Goal: Find specific page/section: Find specific page/section

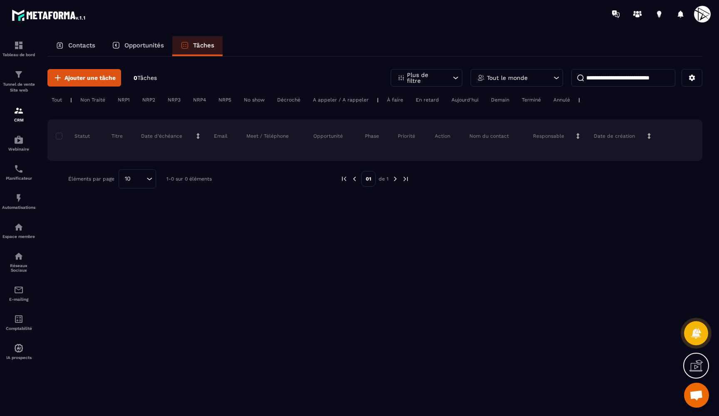
click at [90, 42] on p "Contacts" at bounding box center [81, 45] width 27 height 7
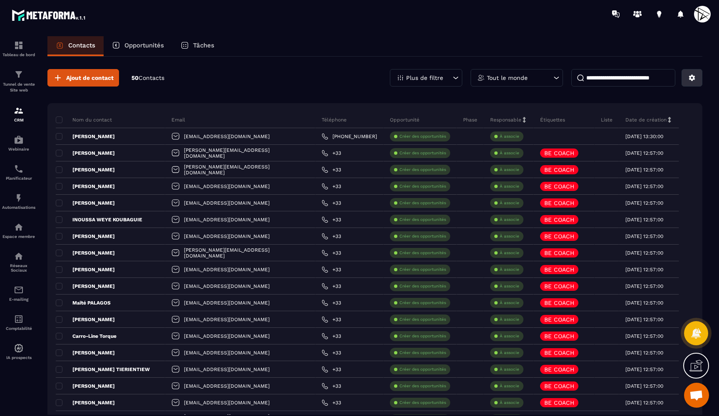
click at [694, 79] on icon at bounding box center [692, 78] width 6 height 6
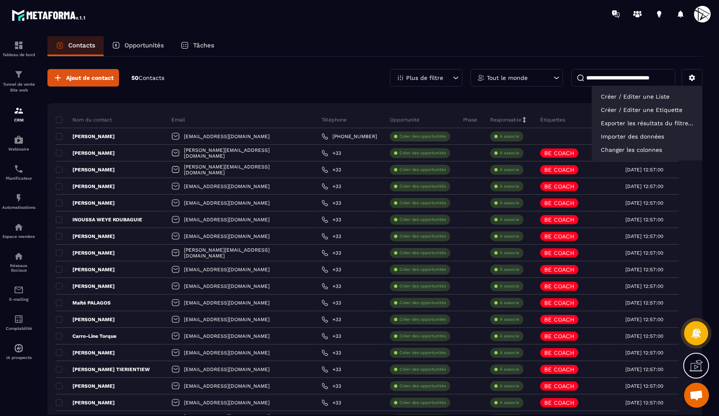
click at [641, 77] on input at bounding box center [623, 77] width 104 height 17
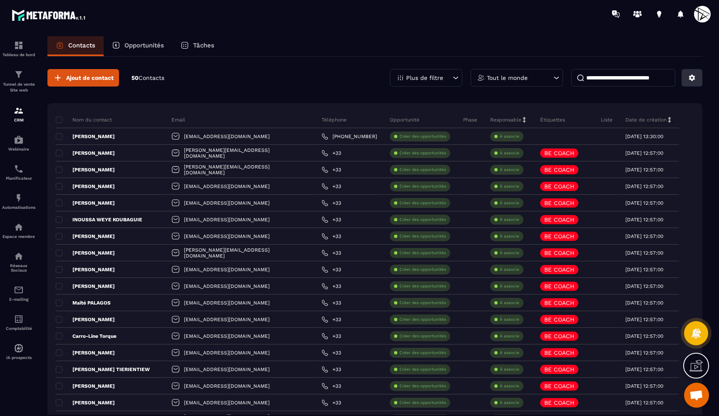
click at [695, 81] on icon at bounding box center [691, 77] width 7 height 7
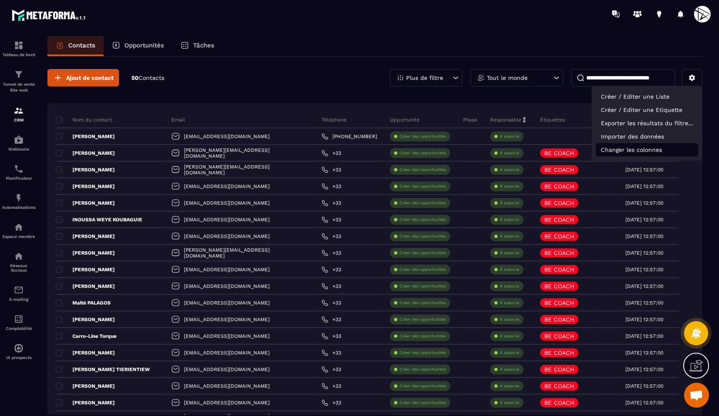
click at [636, 148] on p "Changer les colonnes" at bounding box center [646, 149] width 102 height 13
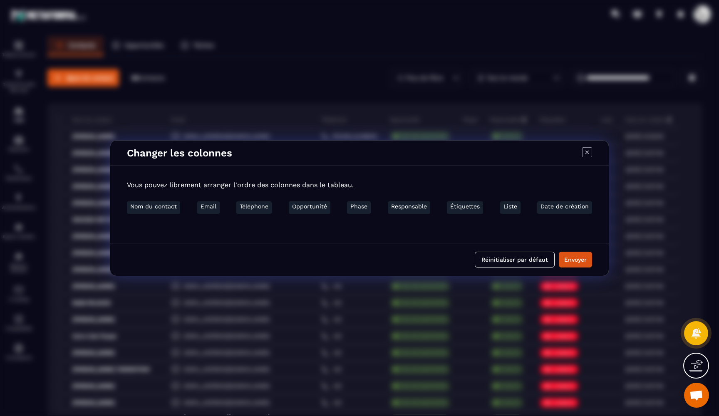
click at [587, 152] on icon "Modal window" at bounding box center [586, 151] width 3 height 3
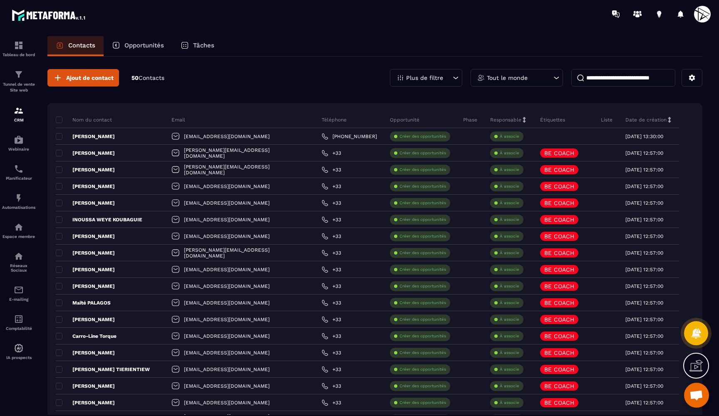
click at [177, 118] on p "Email" at bounding box center [178, 119] width 14 height 7
click at [193, 121] on div "Email" at bounding box center [240, 119] width 150 height 17
click at [180, 121] on p "Email" at bounding box center [178, 119] width 14 height 7
click at [606, 80] on input at bounding box center [623, 77] width 104 height 17
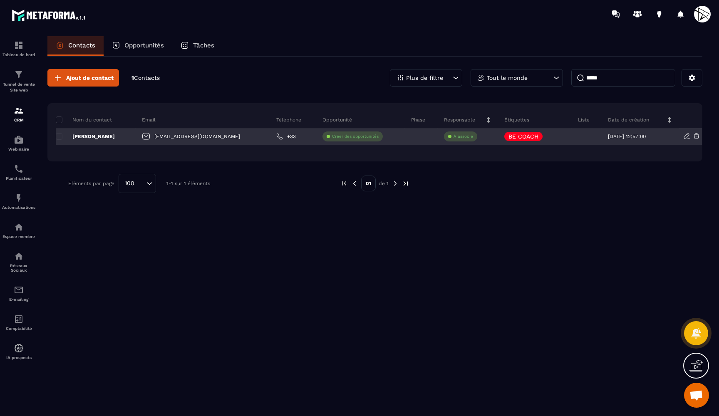
type input "*****"
click at [405, 139] on div at bounding box center [421, 136] width 33 height 17
click at [95, 137] on p "[PERSON_NAME]" at bounding box center [85, 136] width 59 height 7
